Goal: Check status: Check status

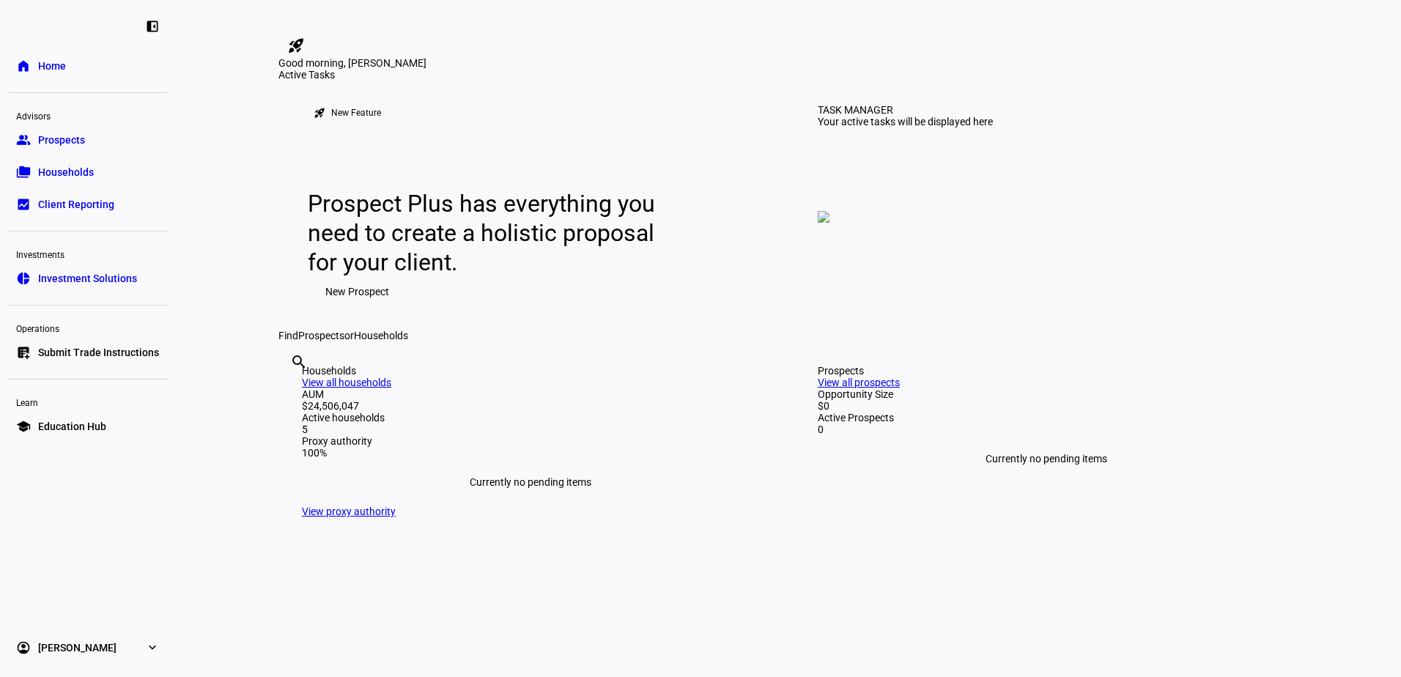
click at [49, 168] on span "Households" at bounding box center [66, 172] width 56 height 15
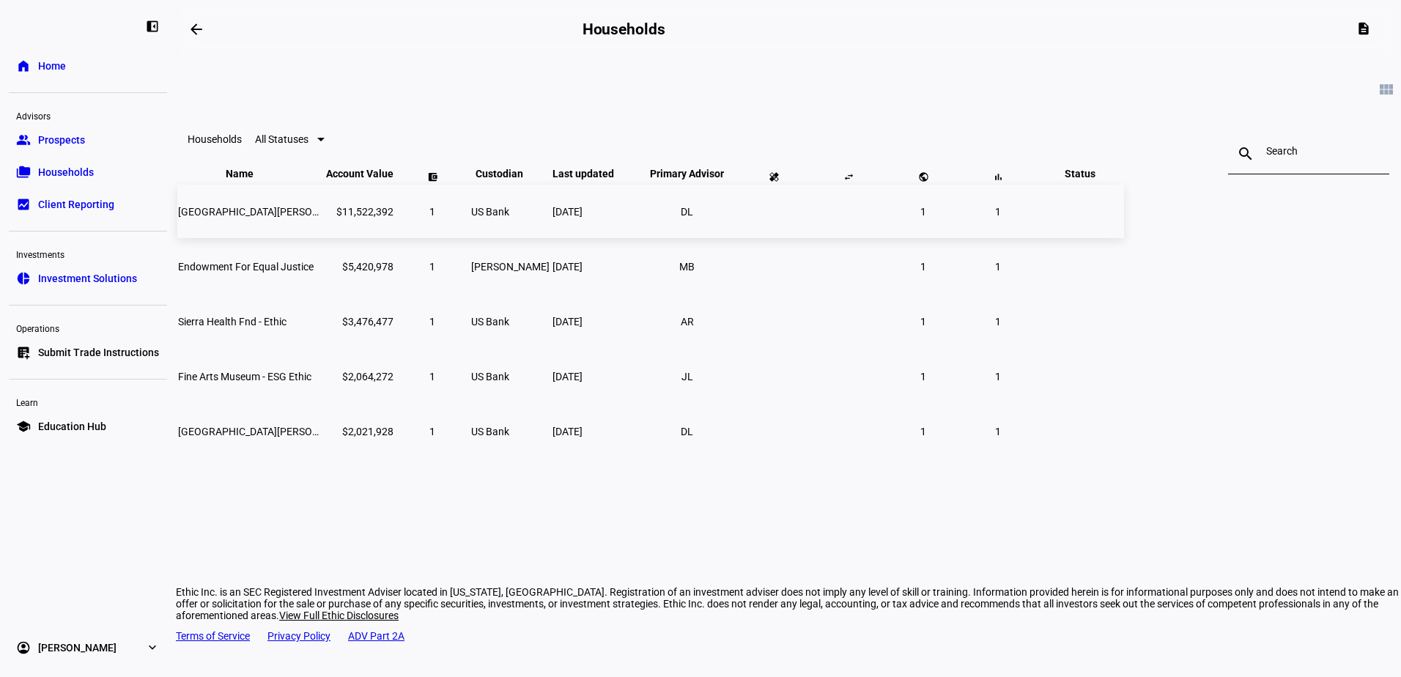
click at [420, 218] on span "[GEOGRAPHIC_DATA][PERSON_NAME] Nat Hist-ethic" at bounding box center [299, 212] width 242 height 12
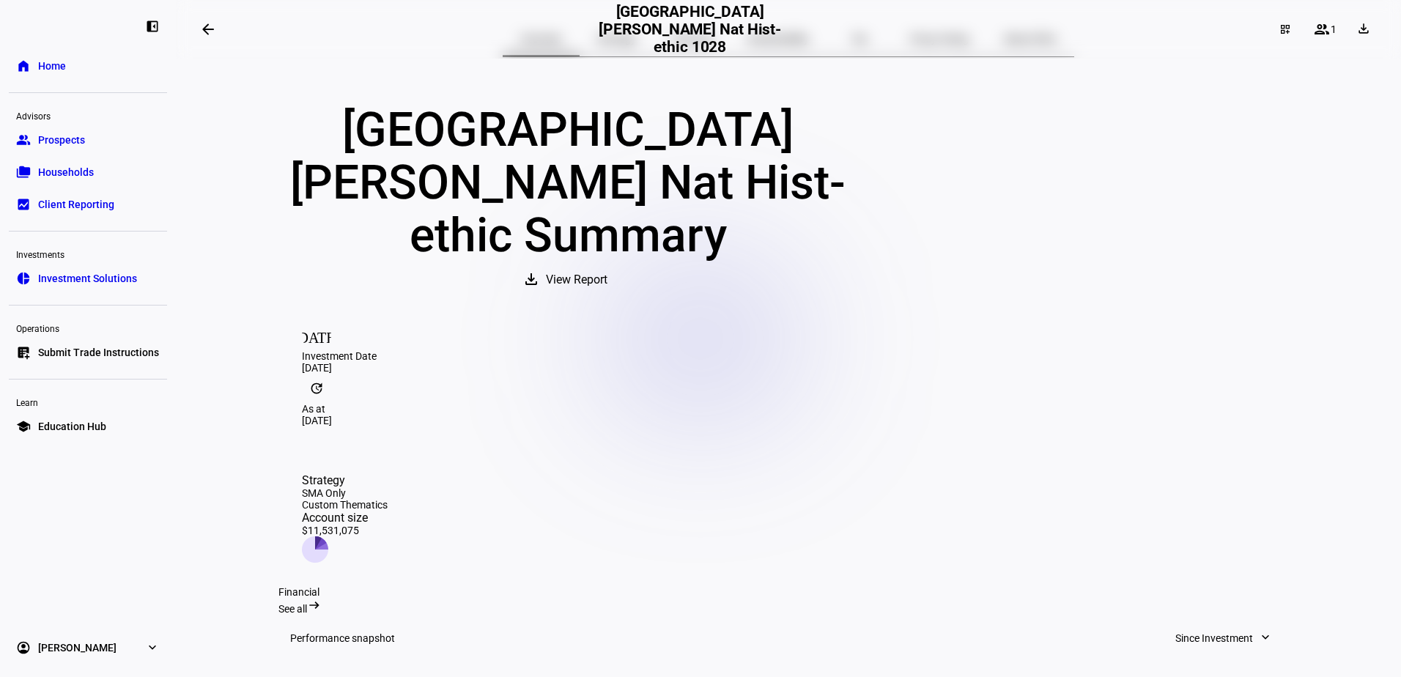
scroll to position [73, 0]
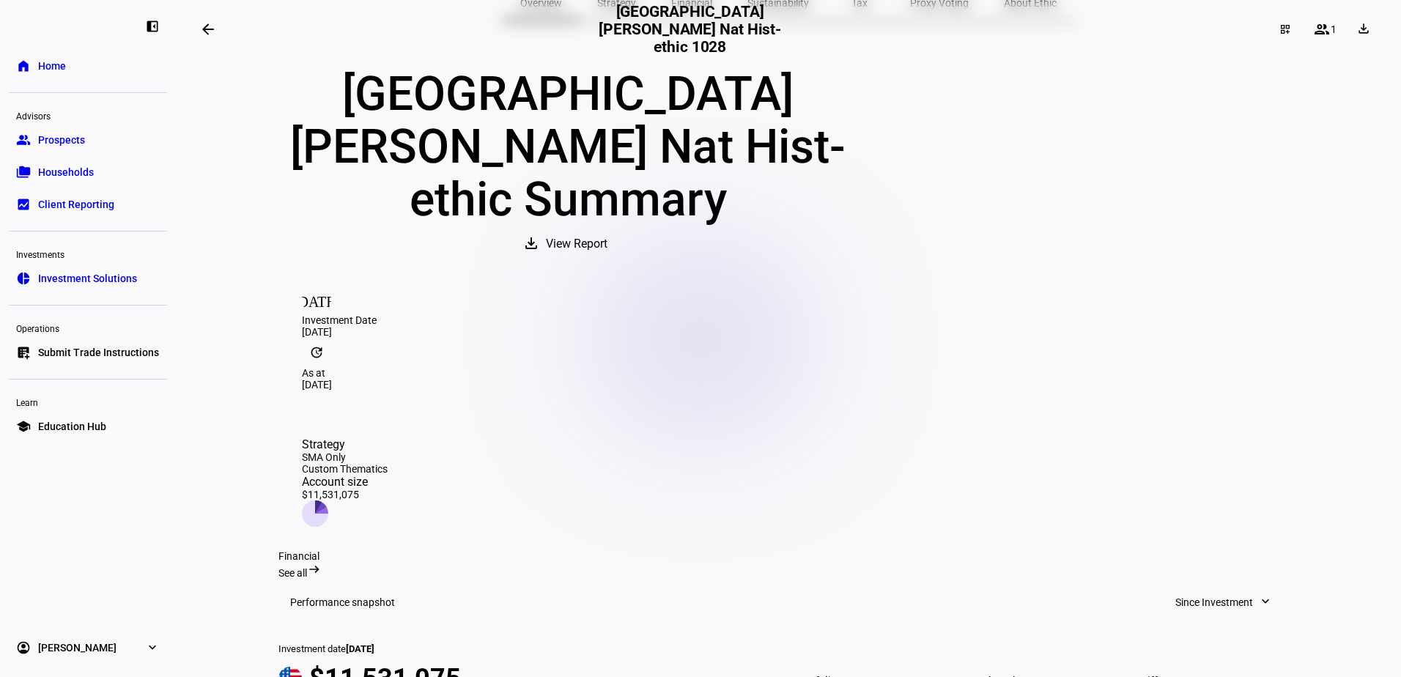
click at [1258, 594] on mat-icon "expand_more" at bounding box center [1265, 601] width 15 height 15
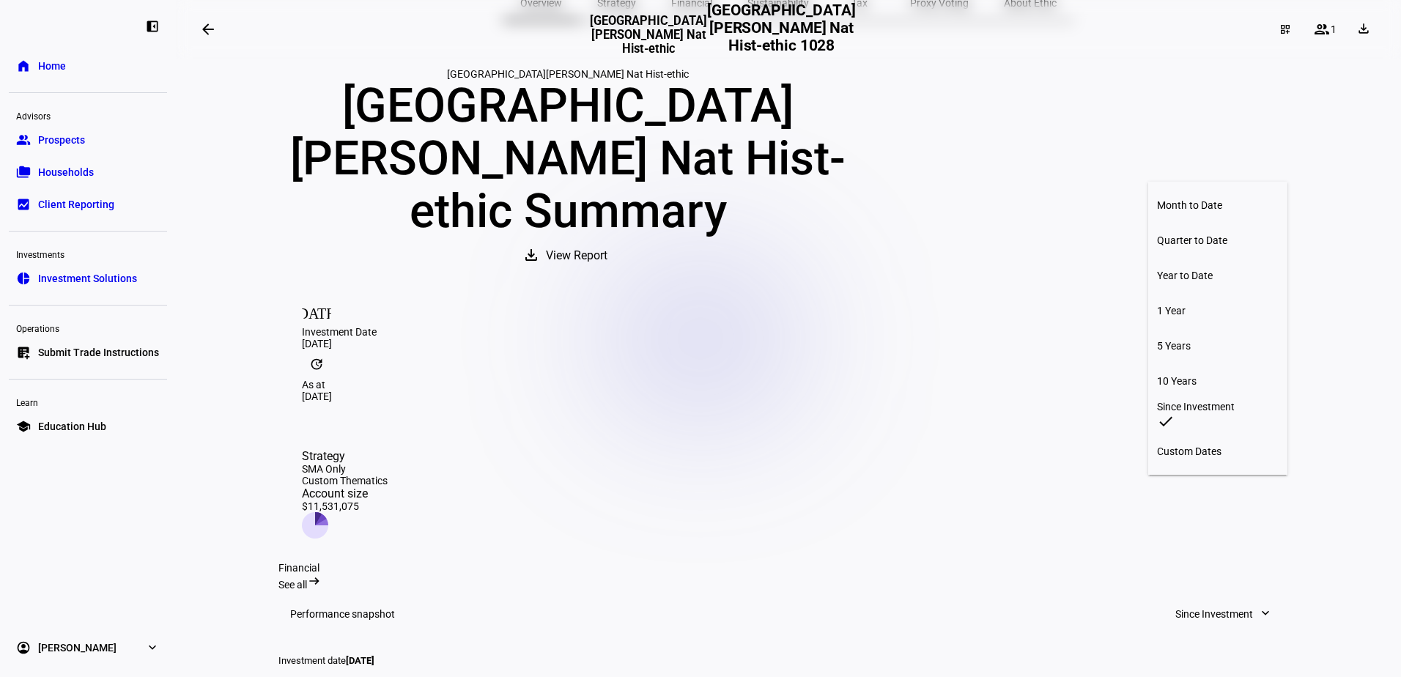
click at [1254, 211] on div "Month to Date" at bounding box center [1218, 205] width 122 height 12
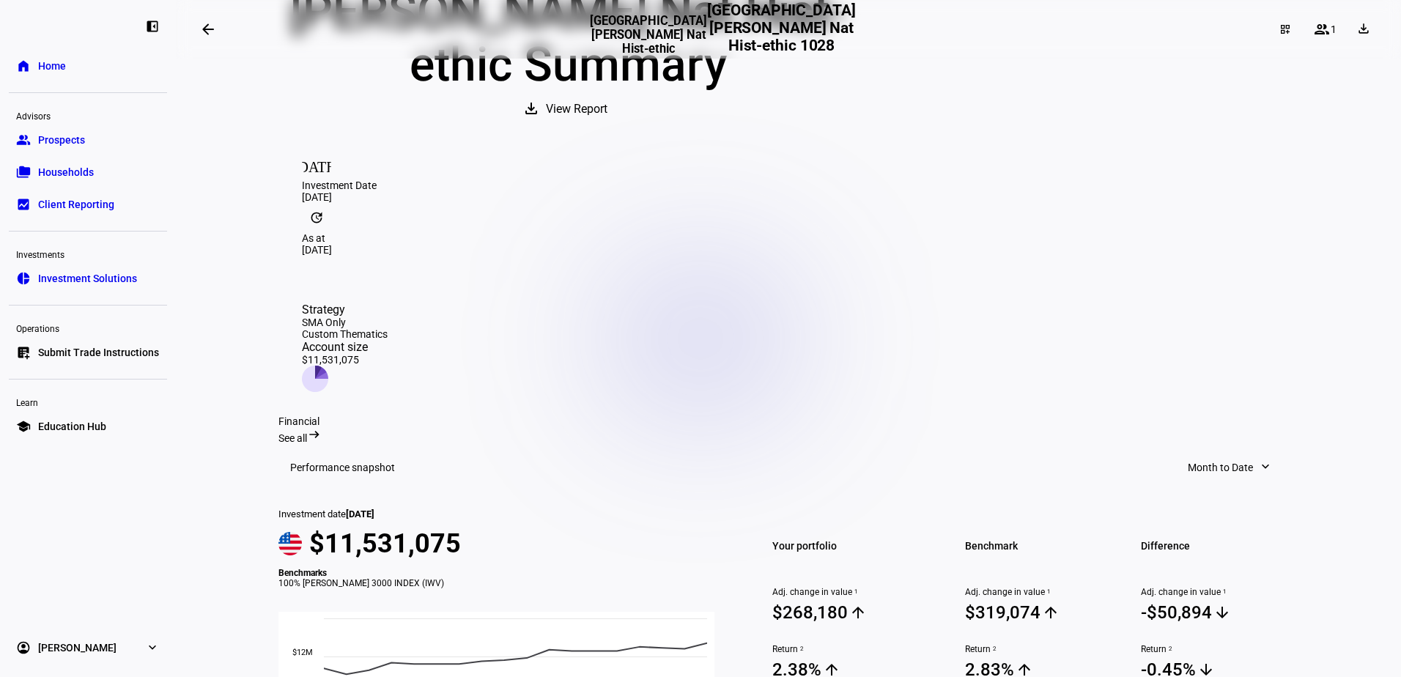
scroll to position [293, 0]
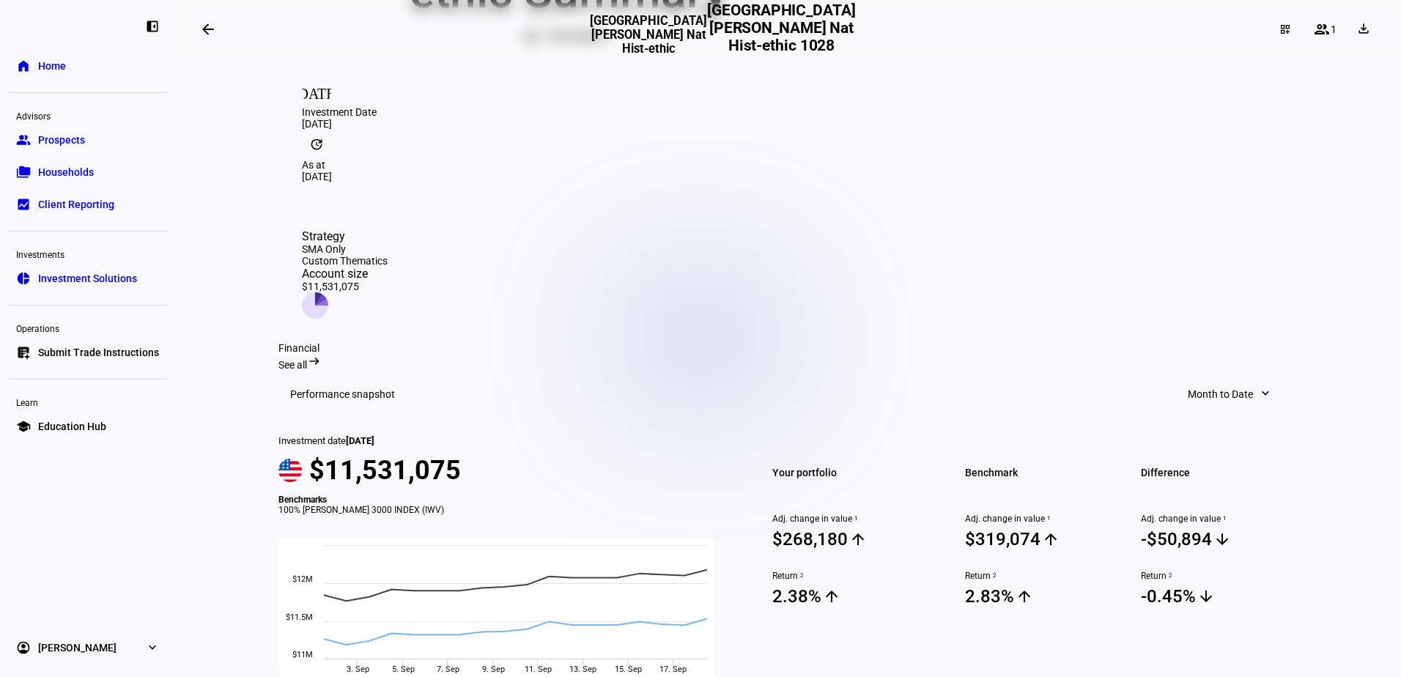
click at [48, 66] on span "Home" at bounding box center [52, 66] width 28 height 15
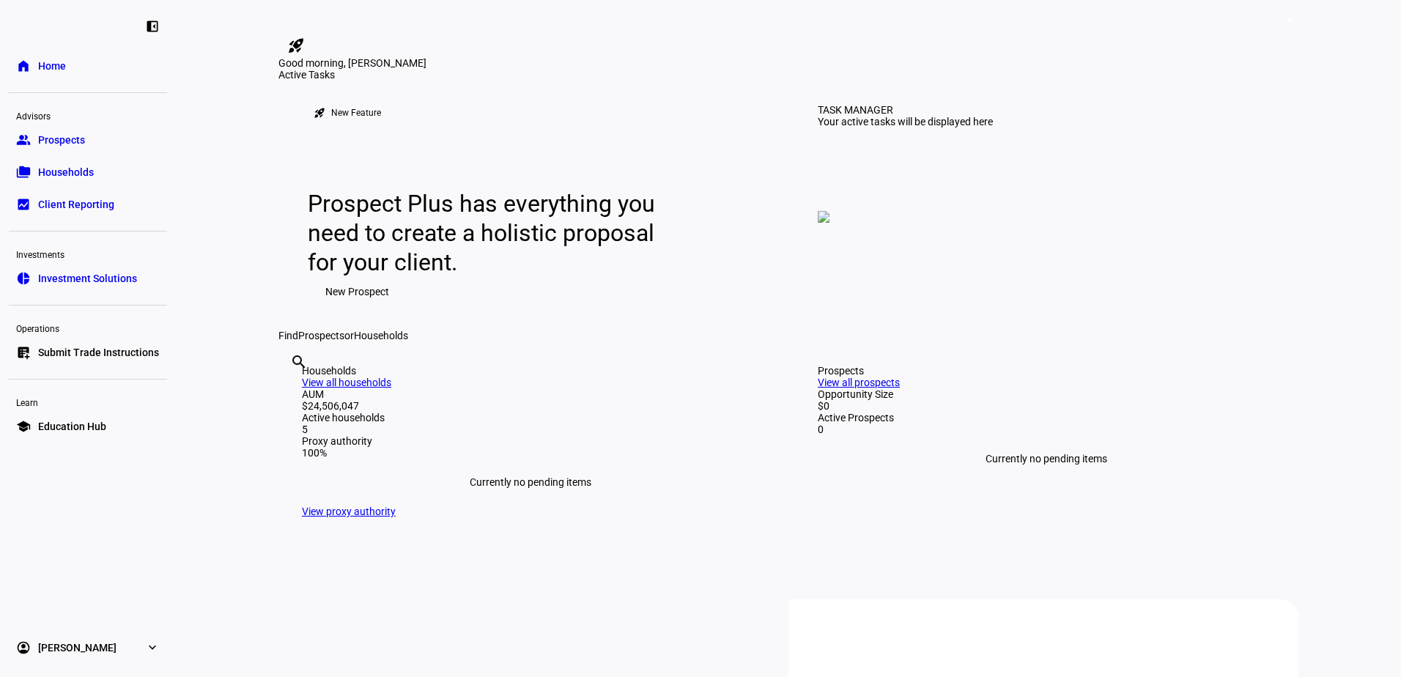
click at [59, 168] on span "Households" at bounding box center [66, 172] width 56 height 15
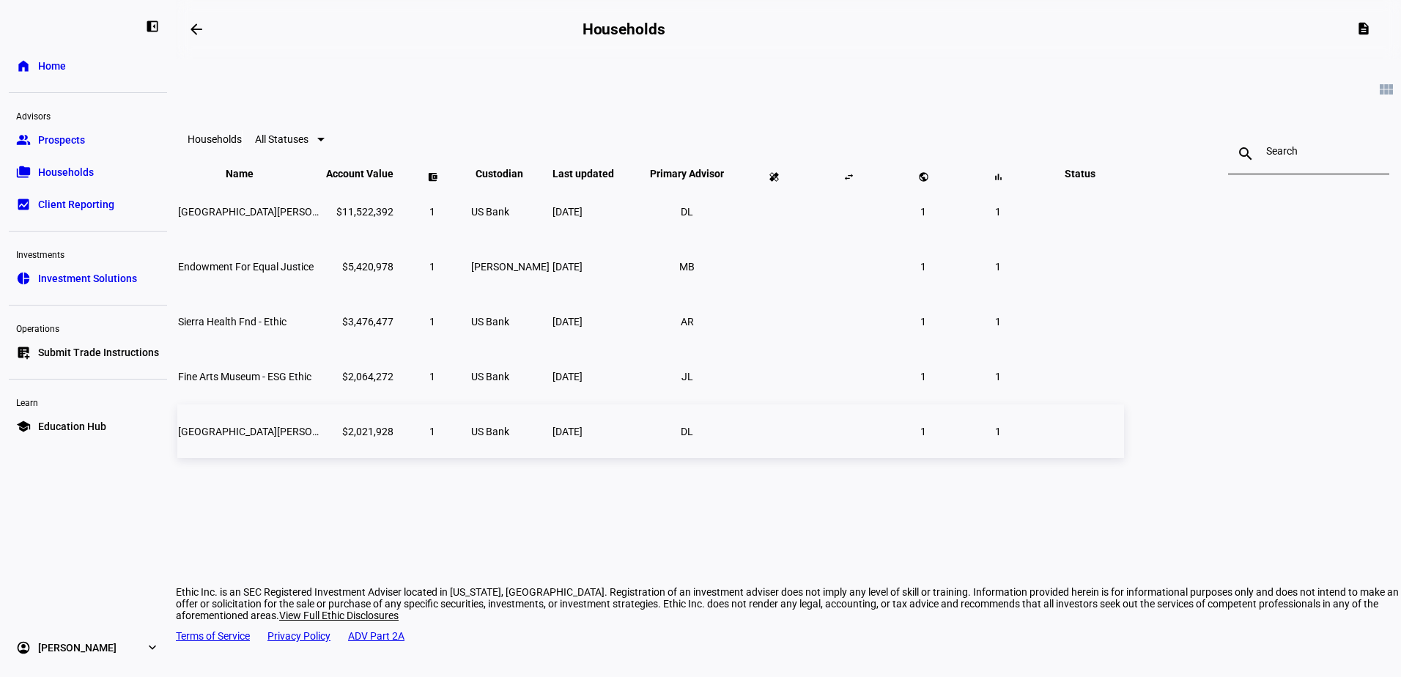
click at [424, 437] on span "[GEOGRAPHIC_DATA][PERSON_NAME] Nat - Ethic Imp" at bounding box center [301, 432] width 246 height 12
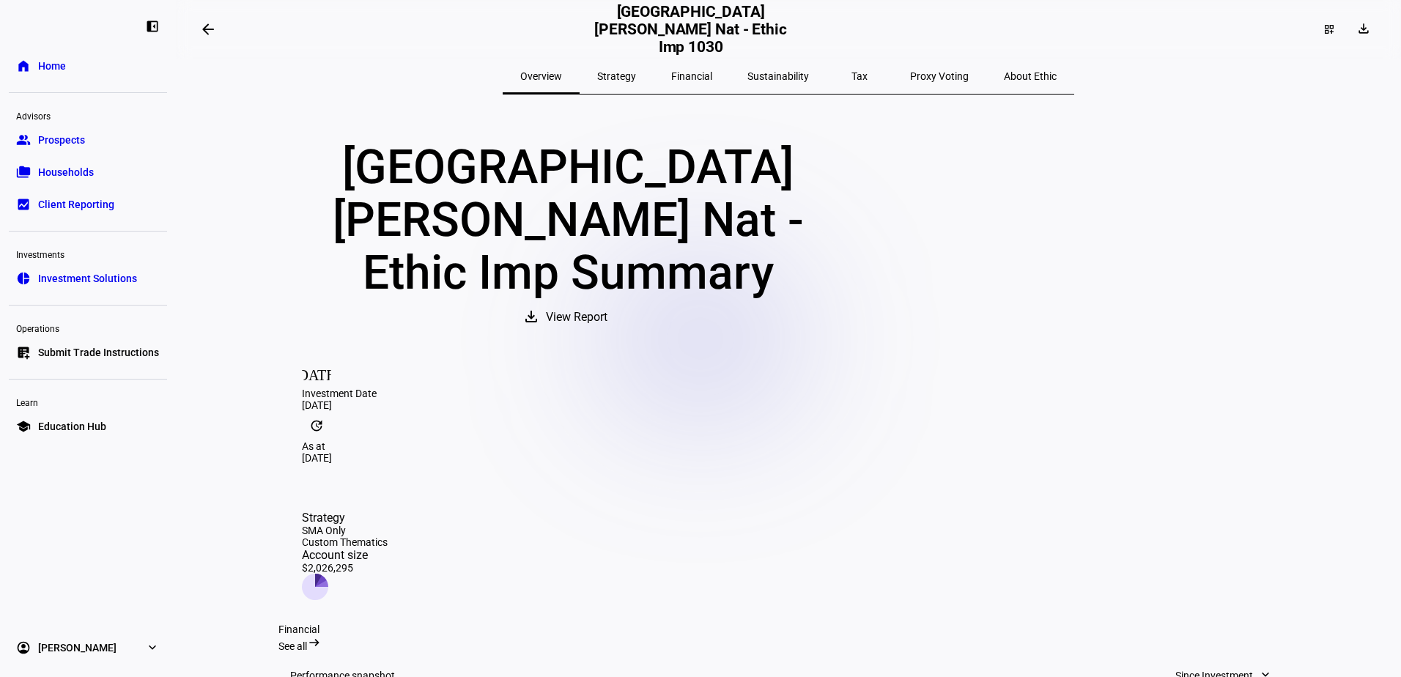
click at [1263, 661] on span at bounding box center [1223, 675] width 126 height 29
click at [1200, 284] on div "Month to Date" at bounding box center [1218, 278] width 122 height 12
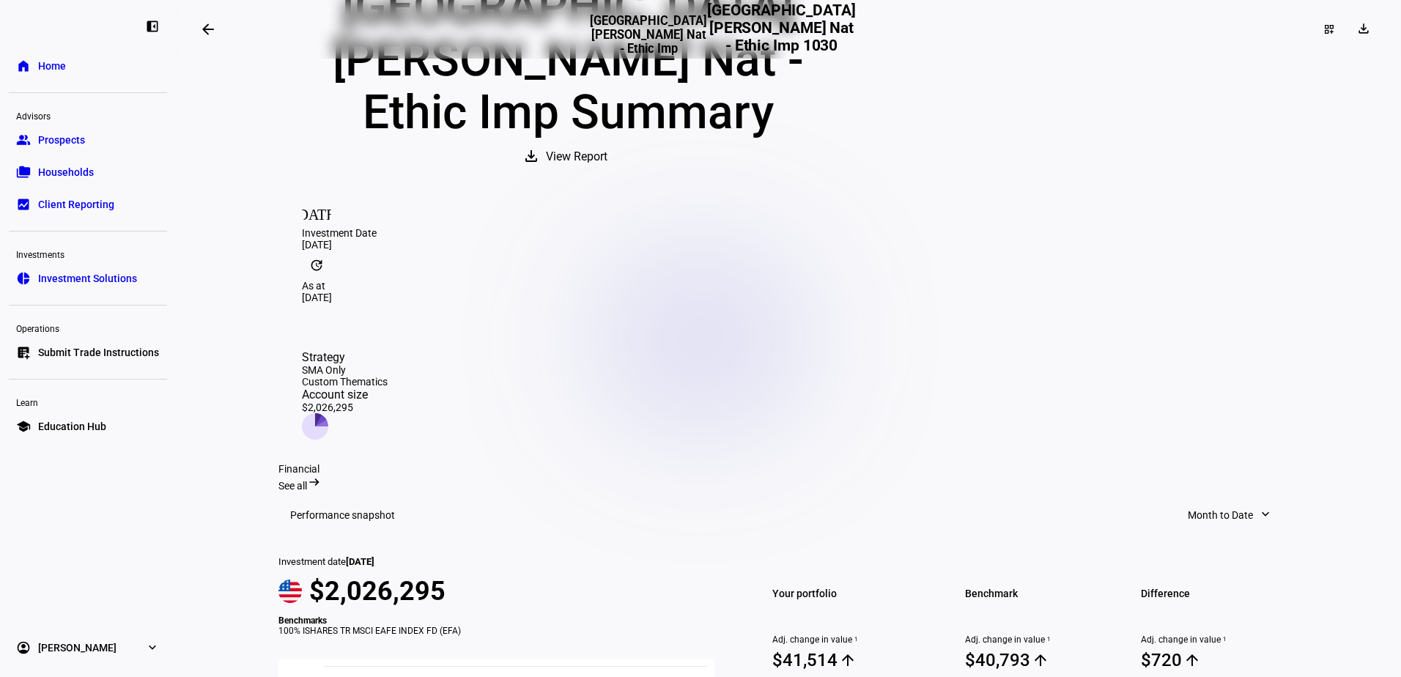
scroll to position [170, 0]
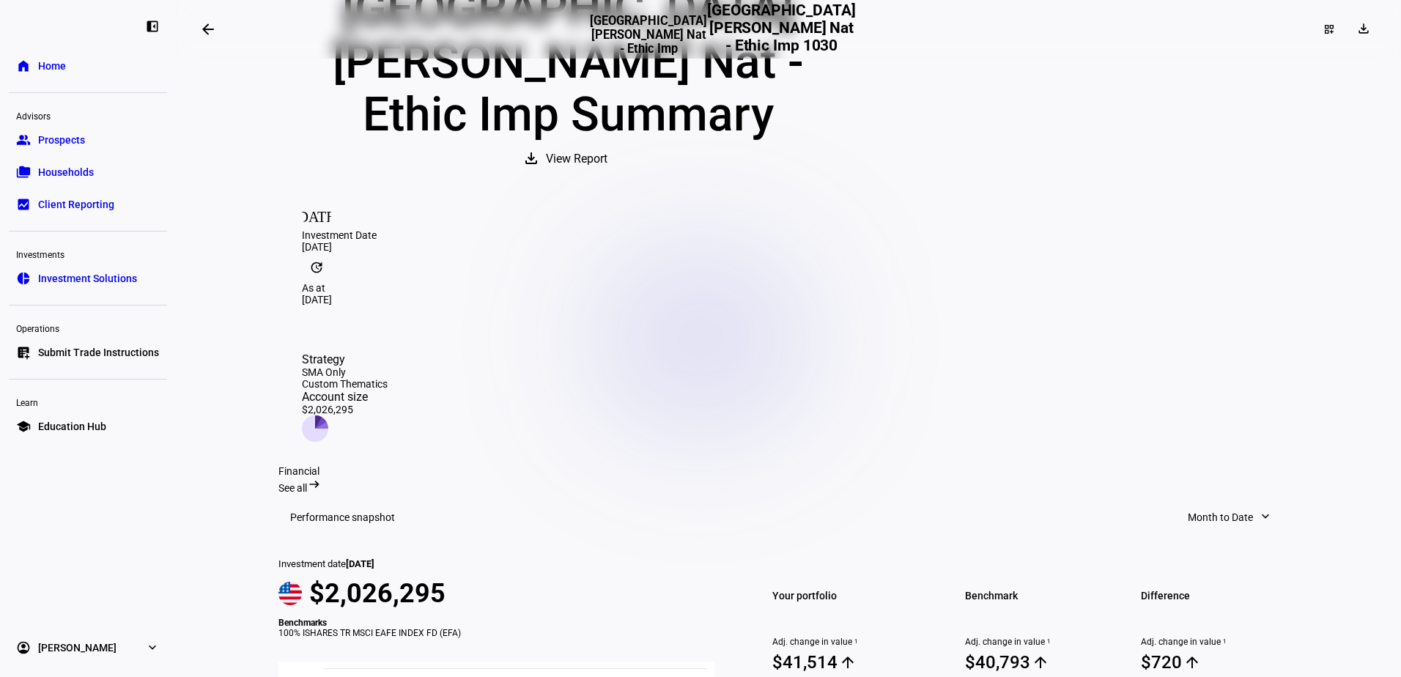
click at [376, 511] on h3 "Performance snapshot" at bounding box center [342, 517] width 105 height 12
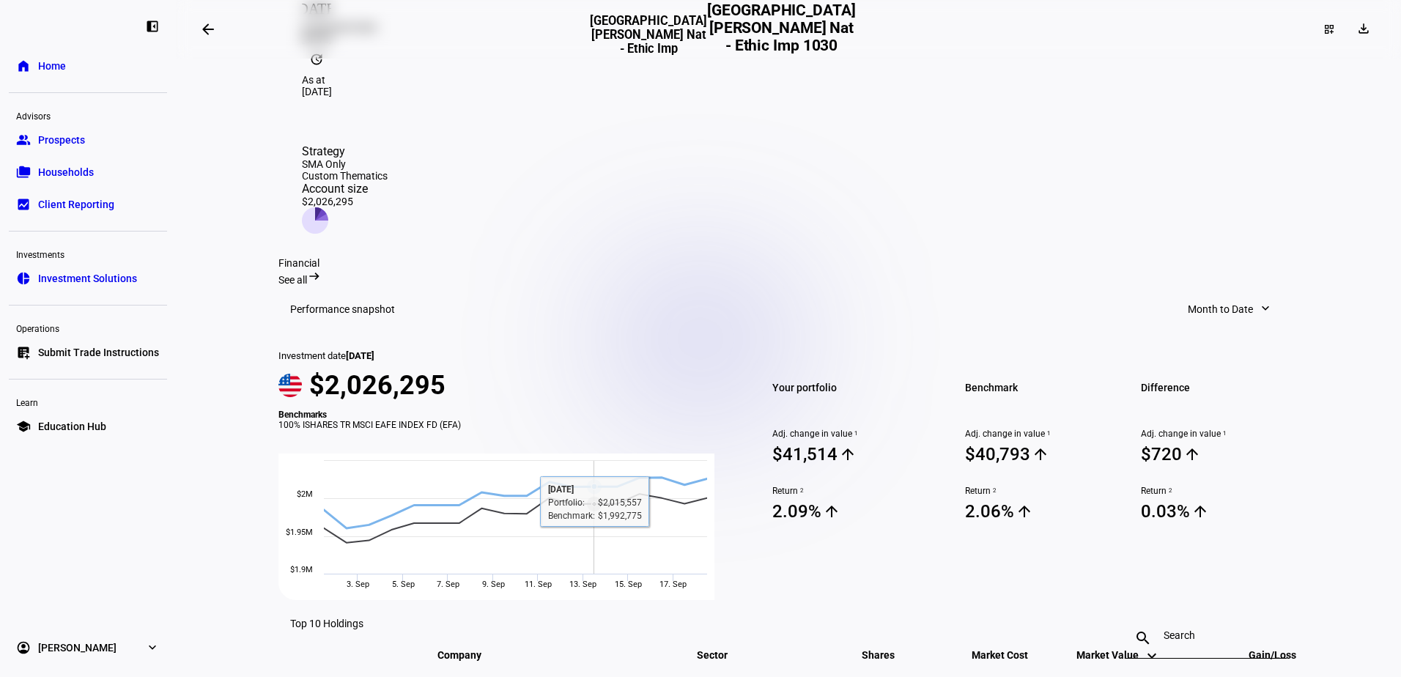
scroll to position [390, 0]
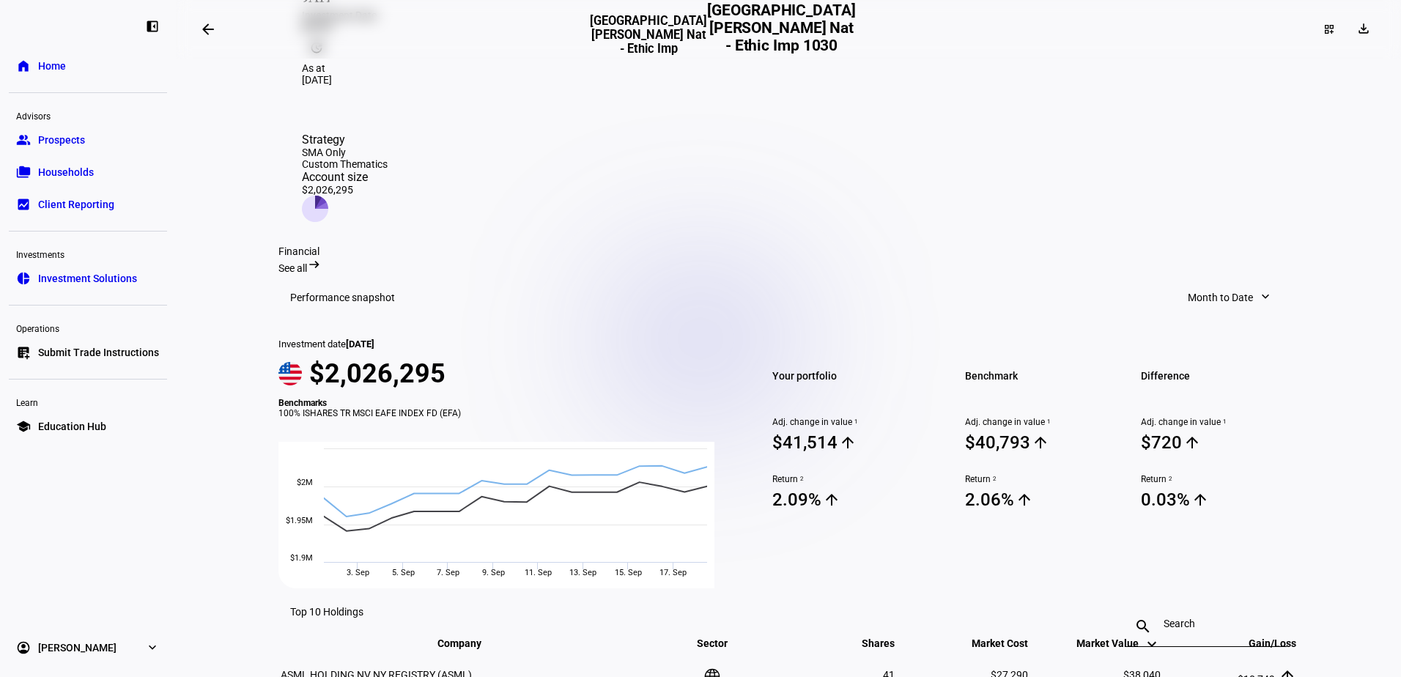
click at [322, 257] on mat-icon "arrow_right_alt" at bounding box center [314, 264] width 15 height 15
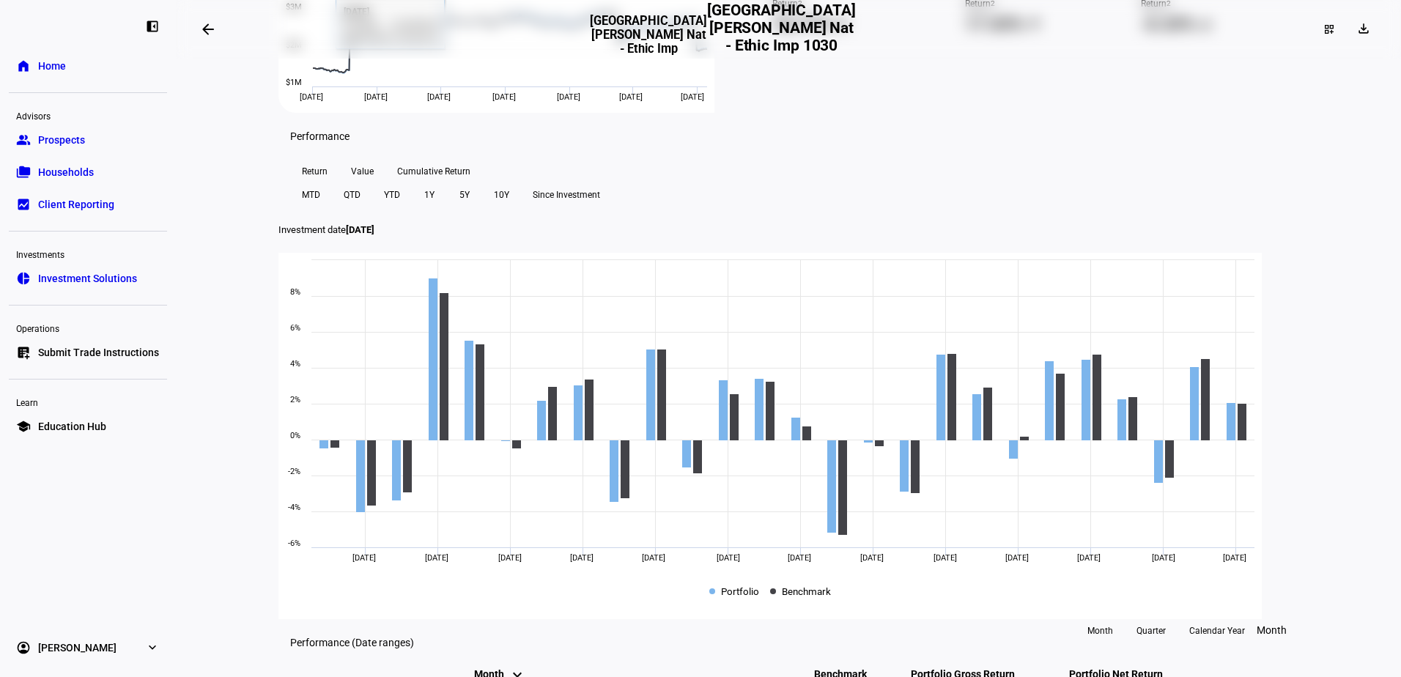
click at [70, 168] on span "Households" at bounding box center [66, 172] width 56 height 15
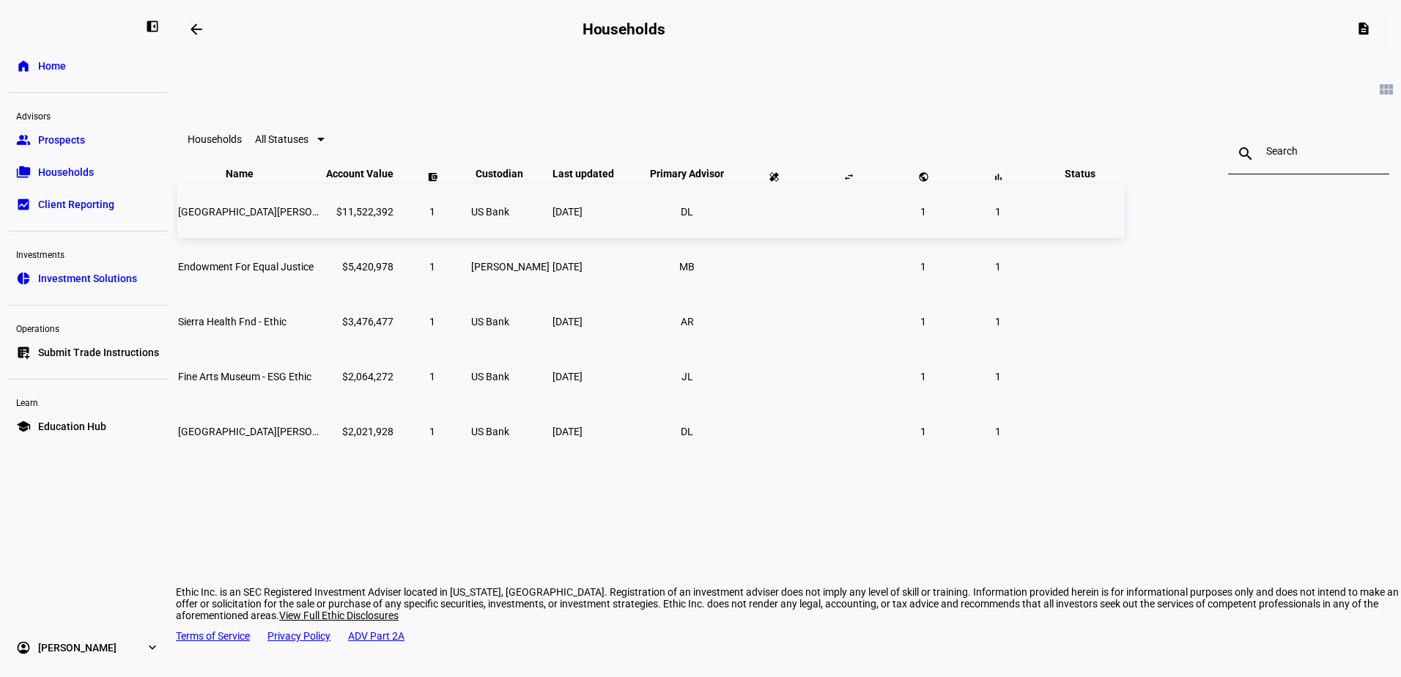
click at [324, 237] on td "[GEOGRAPHIC_DATA][PERSON_NAME] Nat Hist-ethic" at bounding box center [250, 211] width 146 height 53
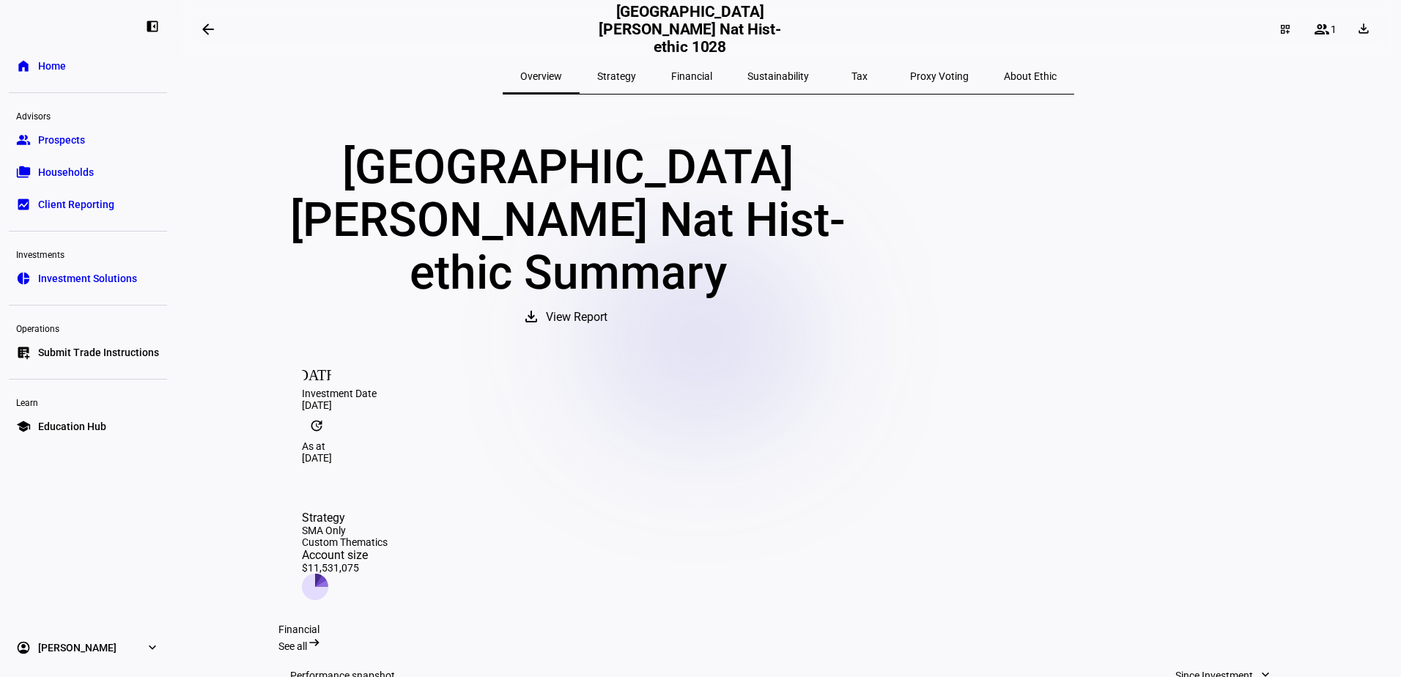
click at [1282, 623] on div "Financial See all arrow_right_alt" at bounding box center [788, 637] width 1020 height 29
click at [322, 635] on mat-icon "arrow_right_alt" at bounding box center [314, 642] width 15 height 15
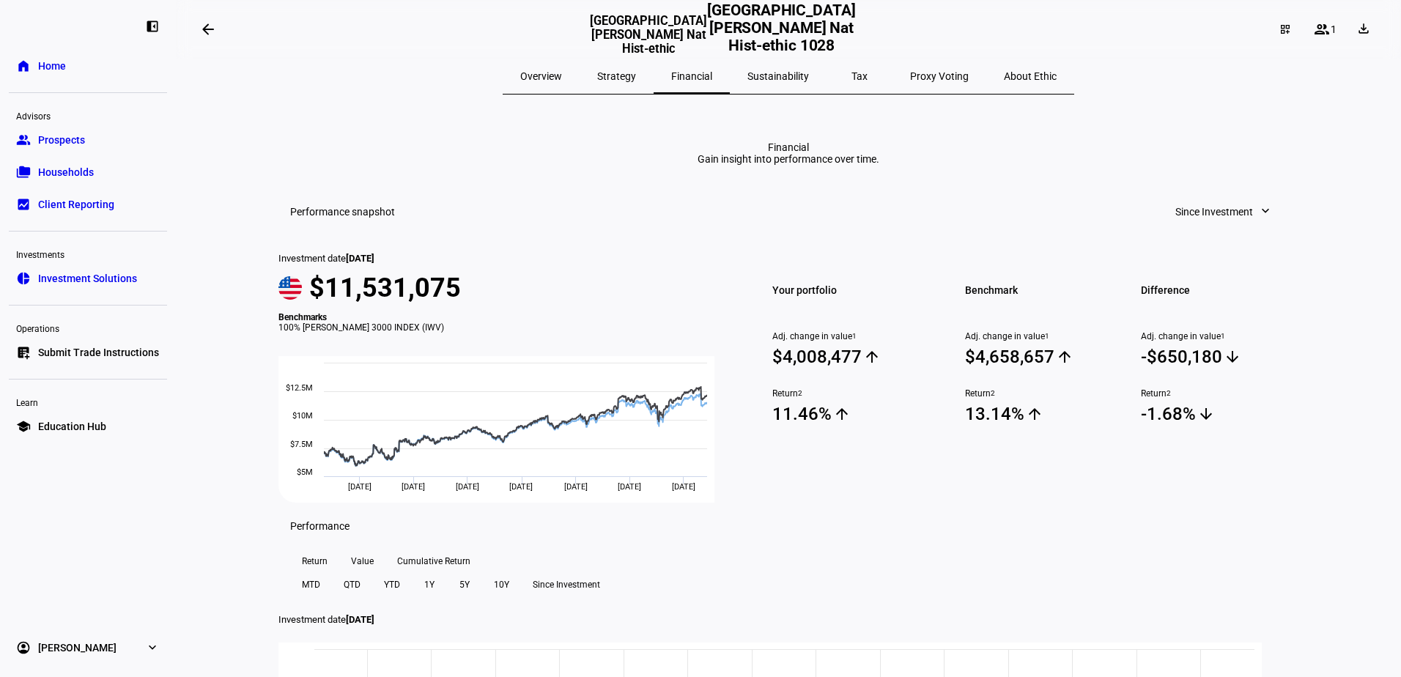
click at [145, 649] on eth-mat-symbol "expand_more" at bounding box center [152, 647] width 15 height 15
click at [62, 632] on span "Sign Out" at bounding box center [57, 638] width 39 height 15
